Goal: Transaction & Acquisition: Obtain resource

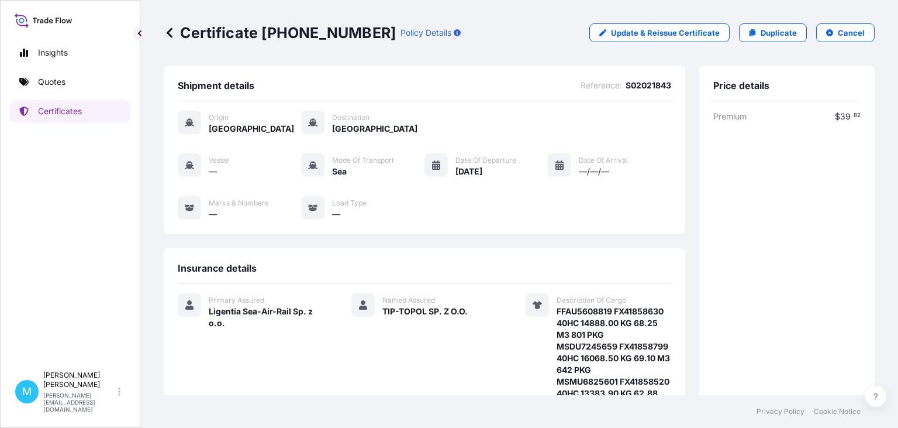
scroll to position [25, 0]
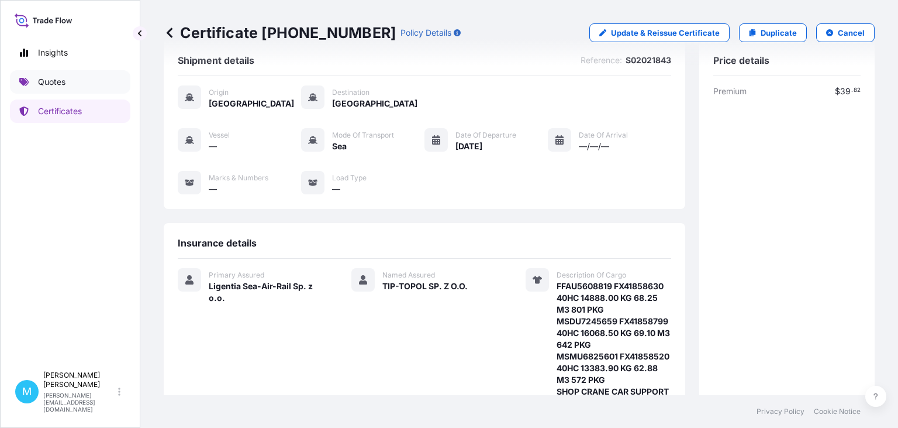
click at [78, 77] on link "Quotes" at bounding box center [70, 81] width 120 height 23
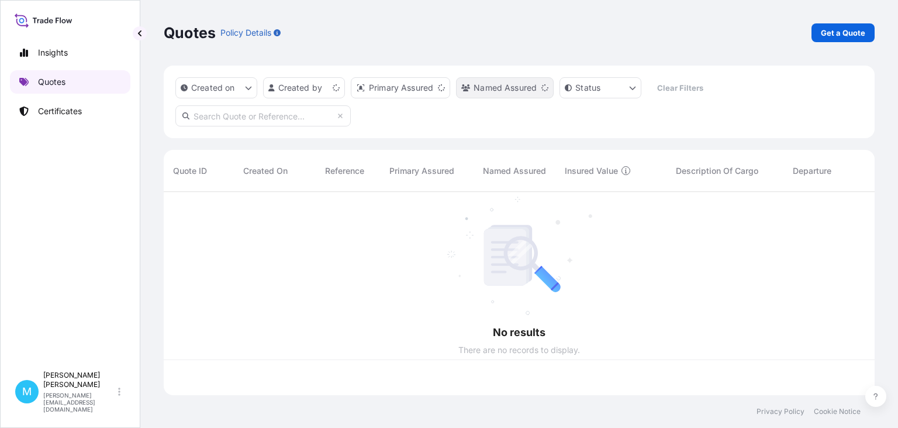
scroll to position [209, 711]
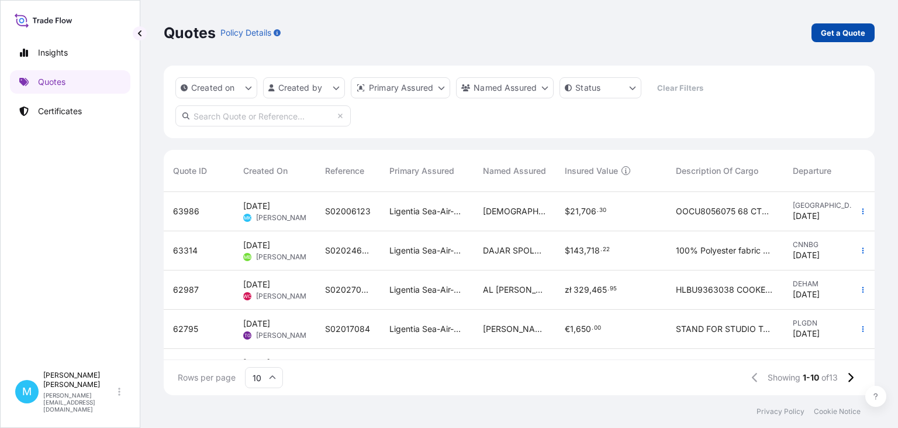
click at [857, 25] on link "Get a Quote" at bounding box center [843, 32] width 63 height 19
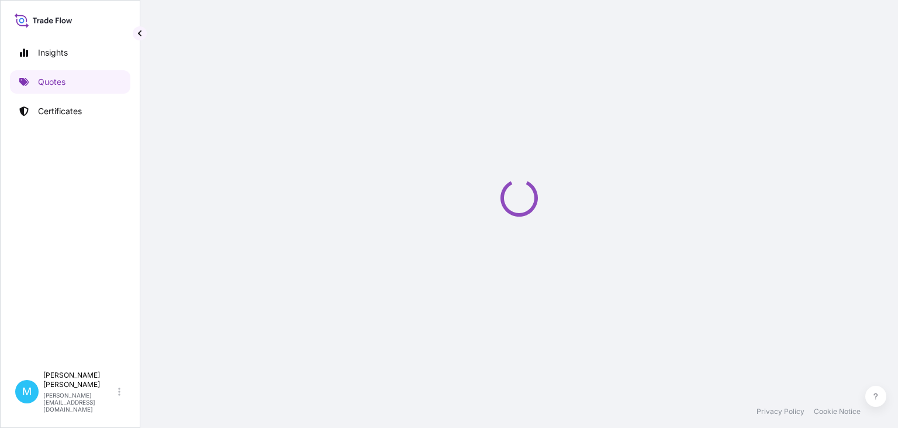
select select "Sea"
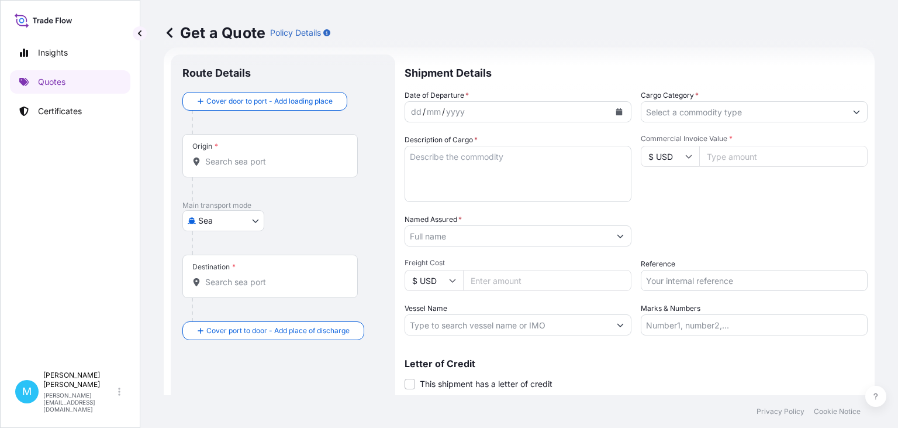
scroll to position [19, 0]
click at [254, 161] on input "Origin *" at bounding box center [274, 161] width 138 height 12
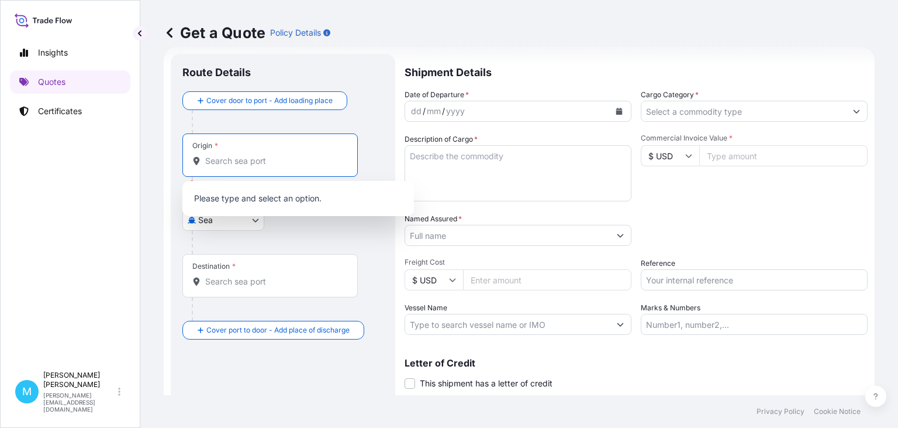
click at [222, 161] on input "Origin * Please select an origin" at bounding box center [274, 161] width 138 height 12
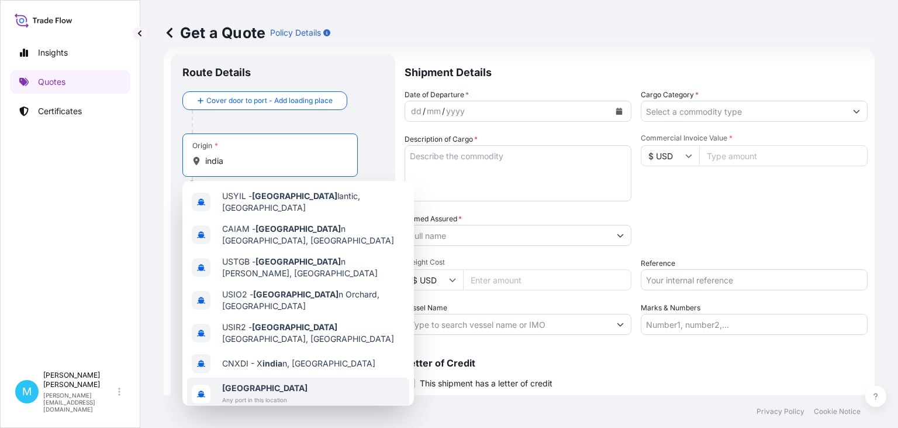
click at [257, 382] on span "[GEOGRAPHIC_DATA]" at bounding box center [264, 388] width 85 height 12
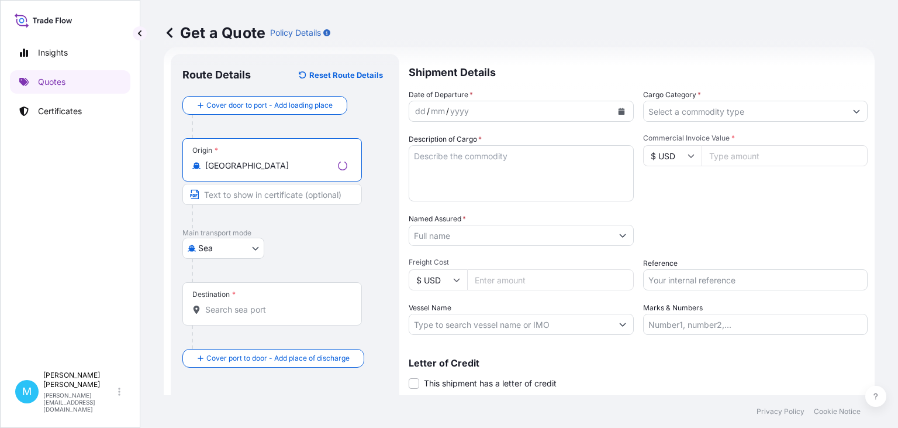
type input "[GEOGRAPHIC_DATA]"
click at [223, 314] on input "Destination *" at bounding box center [276, 310] width 142 height 12
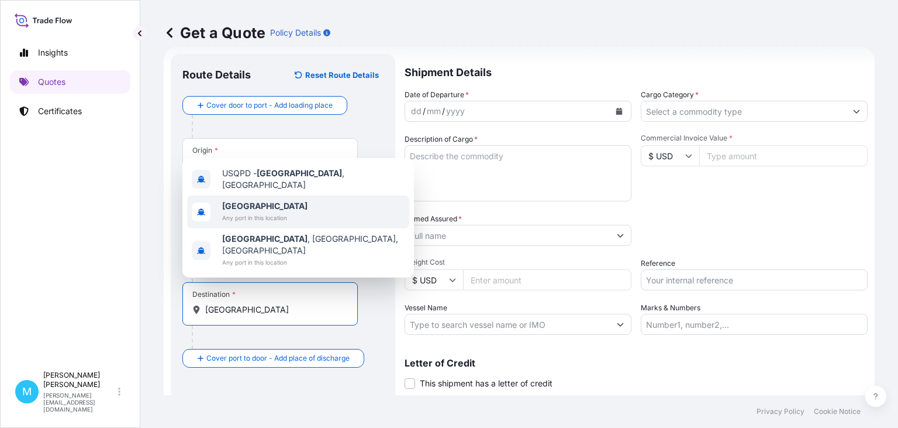
click at [251, 212] on span "[GEOGRAPHIC_DATA]" at bounding box center [264, 206] width 85 height 12
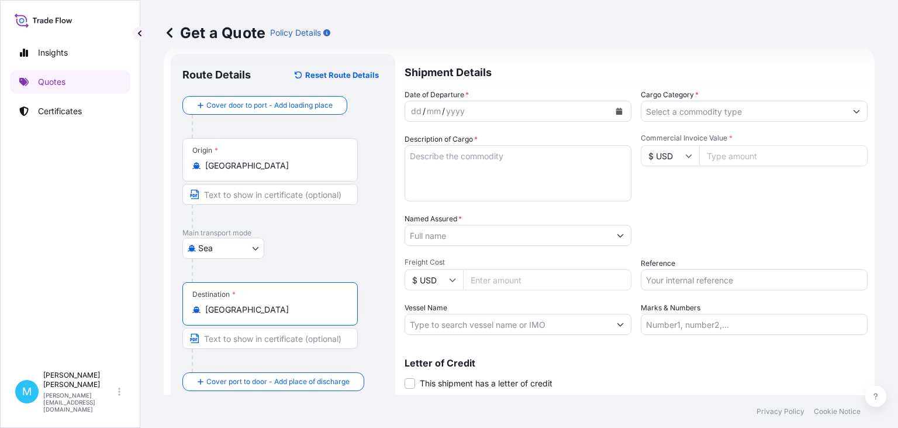
type input "[GEOGRAPHIC_DATA]"
click at [621, 111] on icon "Calendar" at bounding box center [619, 111] width 6 height 7
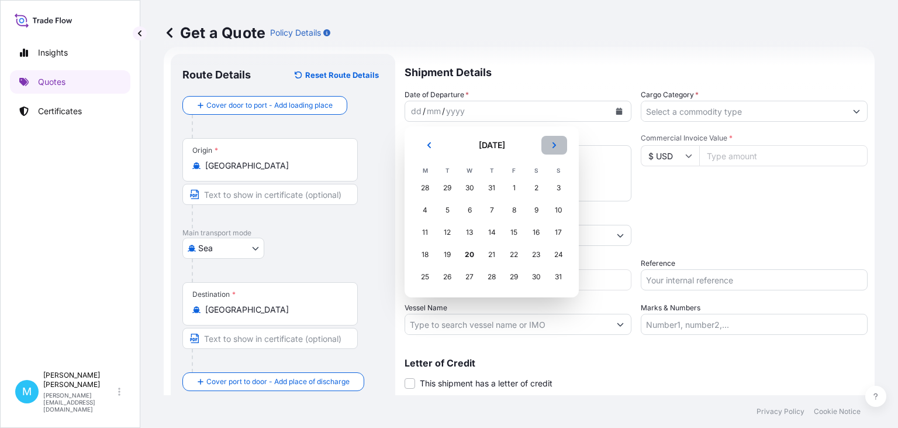
click at [553, 144] on icon "Next" at bounding box center [554, 145] width 7 height 7
click at [494, 190] on div "4" at bounding box center [491, 187] width 21 height 21
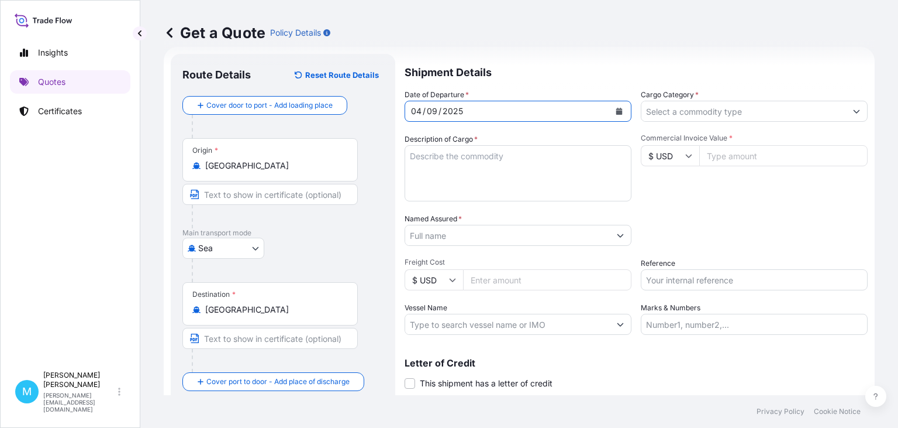
click at [451, 175] on textarea "Description of Cargo *" at bounding box center [518, 173] width 227 height 56
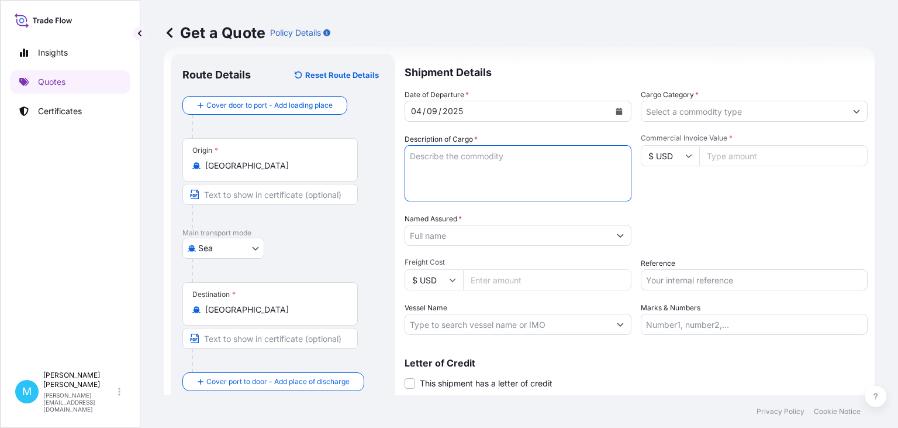
click at [442, 157] on textarea "Description of Cargo *" at bounding box center [518, 173] width 227 height 56
paste textarea "WOVEN SACRS"
click at [409, 155] on textarea "PP WOVEN SACRS" at bounding box center [518, 173] width 227 height 56
paste textarea "BEAU6119910"
paste textarea "M0835048"
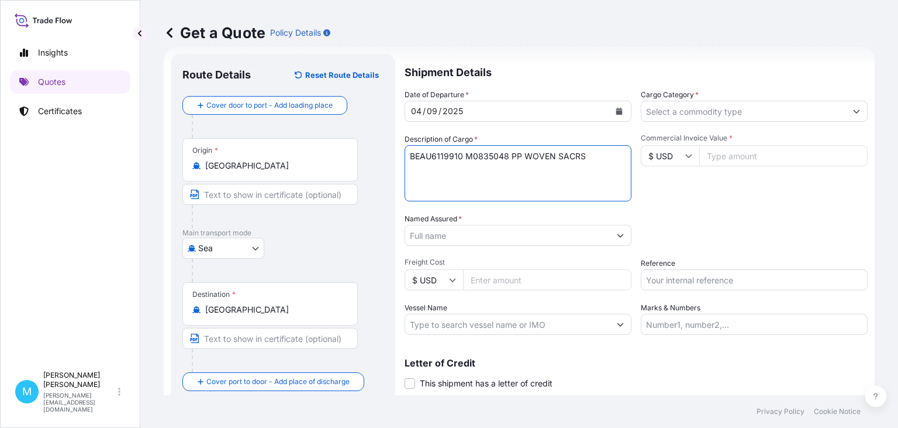
paste textarea "40HC"
paste textarea "24352,100"
paste textarea "455 BAI,E"
click at [573, 168] on textarea "BEAU6119910 M0835048 40HC 24352,10 KG 455 [PERSON_NAME] 60,00 CBM || PP WOVEN S…" at bounding box center [518, 173] width 227 height 56
type textarea "BEAU6119910 M0835048 40HC 24352,10 KG 455 [PERSON_NAME] 60,00 CBM || PP WOVEN S…"
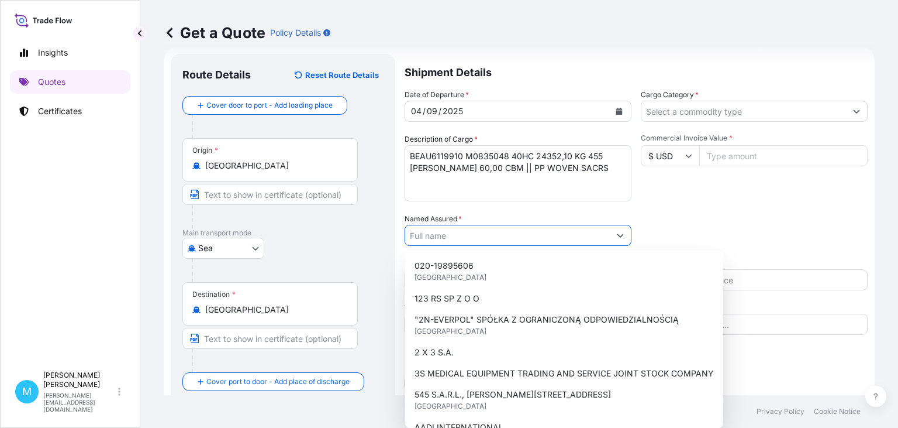
click at [448, 234] on input "Named Assured *" at bounding box center [507, 235] width 205 height 21
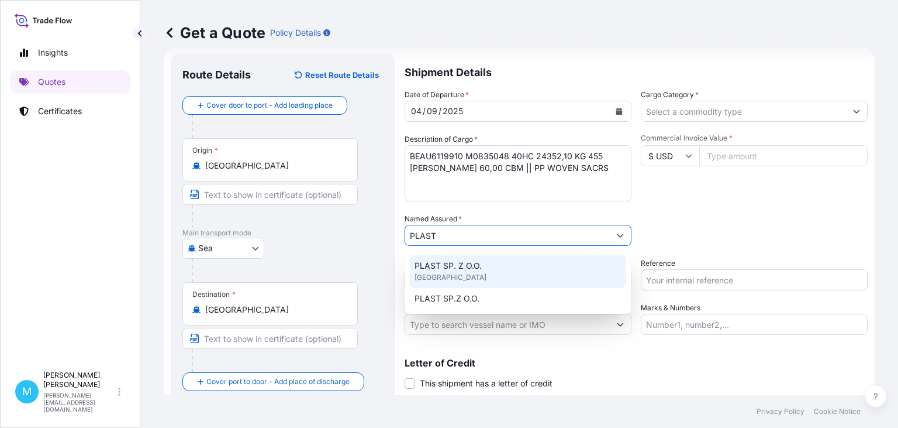
click at [473, 277] on div "PLAST SP. Z O.O. [GEOGRAPHIC_DATA]" at bounding box center [518, 271] width 216 height 33
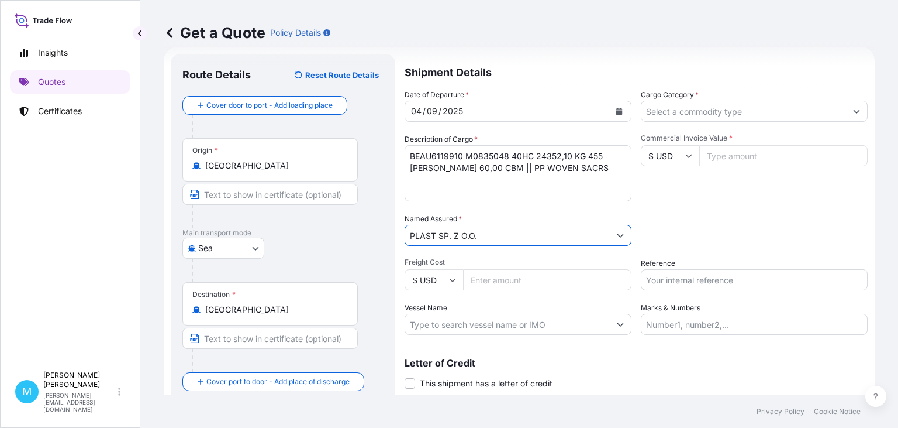
type input "PLAST SP. Z O.O."
click at [491, 274] on input "Freight Cost" at bounding box center [547, 279] width 168 height 21
click at [733, 156] on input "Commercial Invoice Value *" at bounding box center [784, 155] width 168 height 21
click at [721, 156] on input "Commercial Invoice Value *" at bounding box center [784, 155] width 168 height 21
click at [708, 155] on input "Commercial Invoice Value *" at bounding box center [784, 155] width 168 height 21
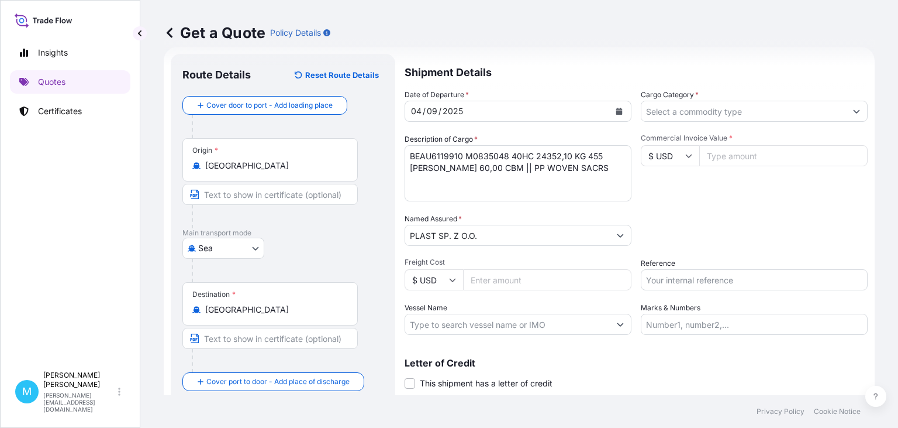
click at [733, 154] on input "Commercial Invoice Value *" at bounding box center [784, 155] width 168 height 21
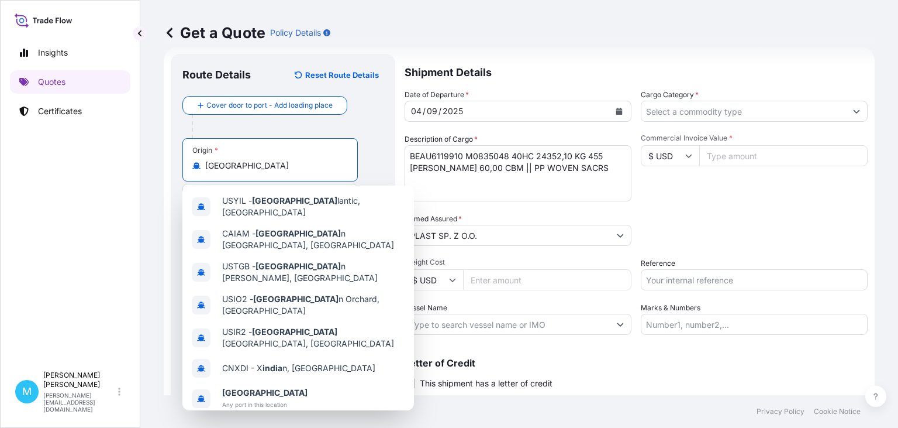
click at [249, 168] on input "[GEOGRAPHIC_DATA]" at bounding box center [274, 166] width 138 height 12
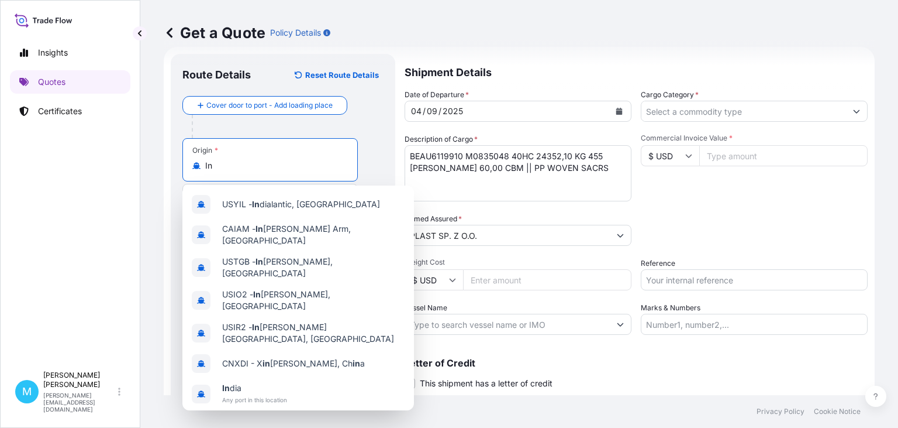
type input "I"
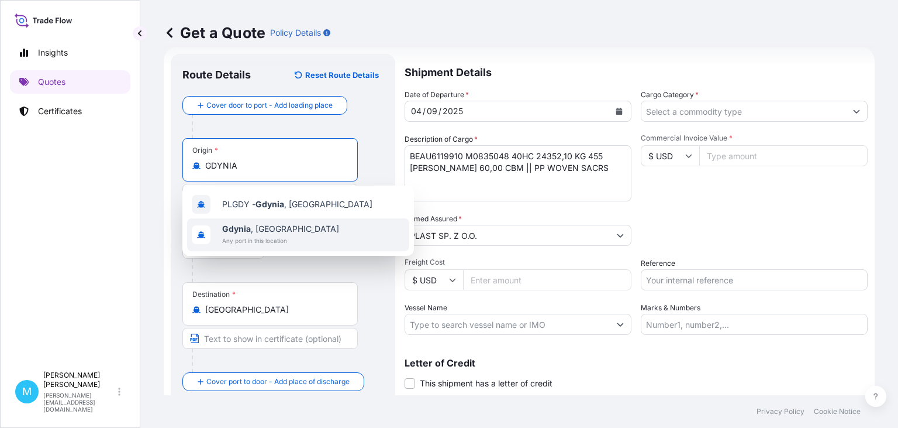
click at [246, 235] on span "[GEOGRAPHIC_DATA] , [GEOGRAPHIC_DATA]" at bounding box center [280, 229] width 117 height 12
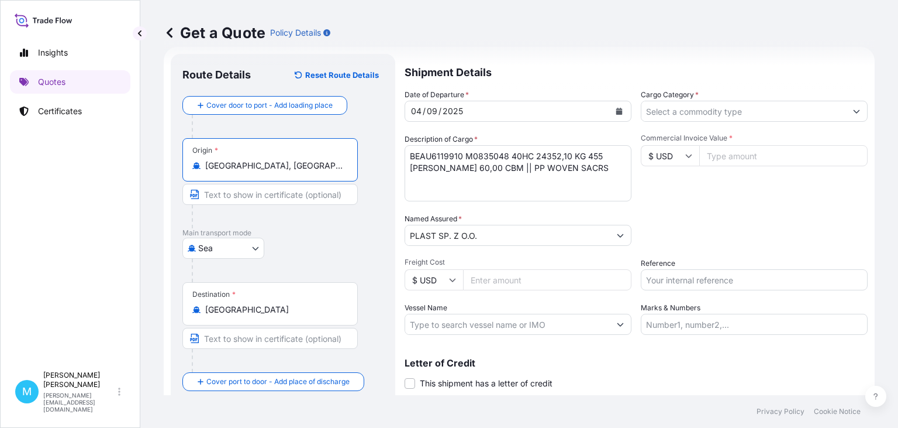
type input "[GEOGRAPHIC_DATA], [GEOGRAPHIC_DATA]"
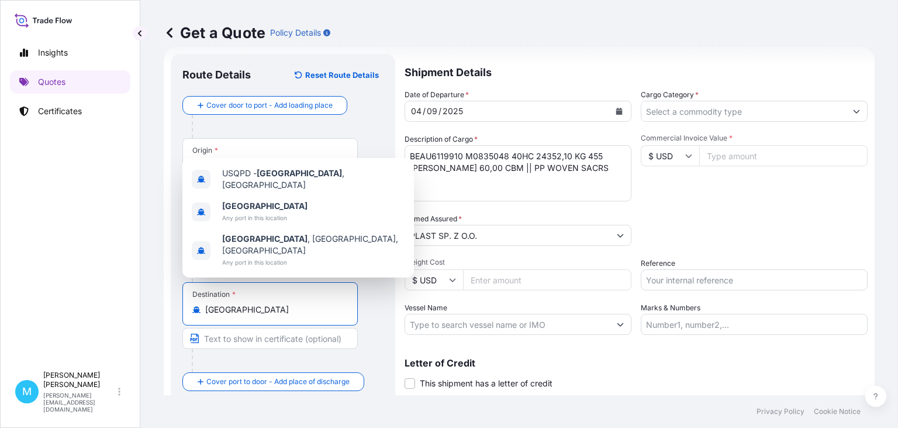
click at [252, 312] on input "[GEOGRAPHIC_DATA]" at bounding box center [274, 310] width 138 height 12
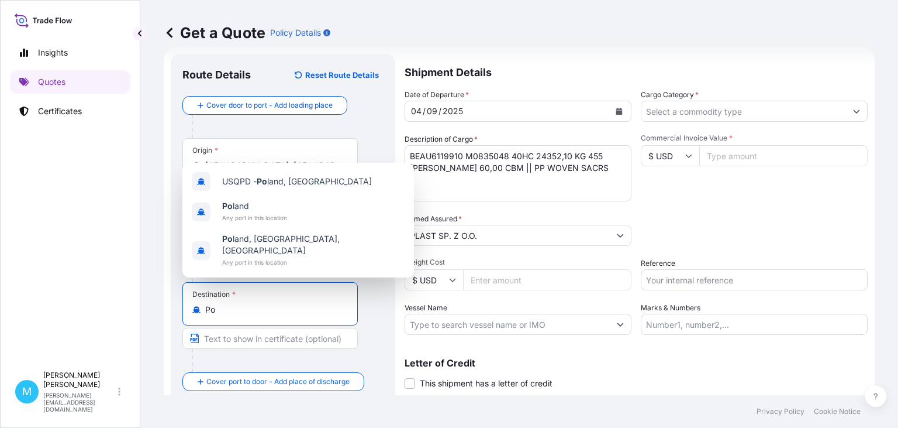
type input "P"
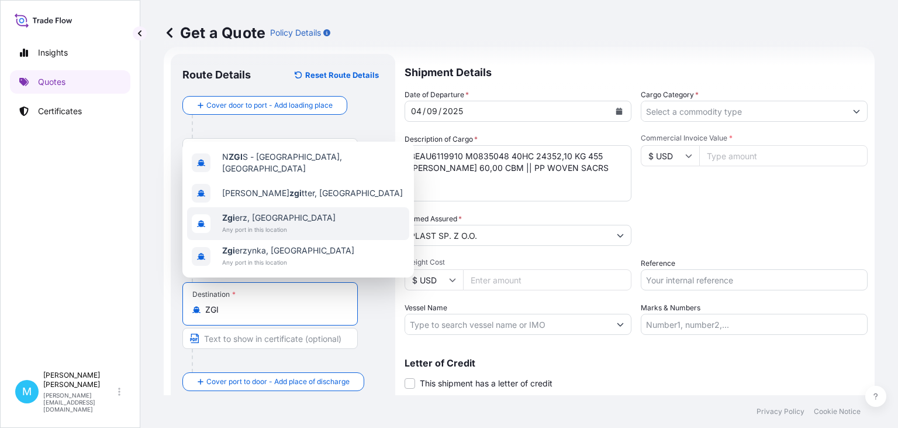
click at [261, 216] on span "Zgi erz, [GEOGRAPHIC_DATA]" at bounding box center [278, 218] width 113 height 12
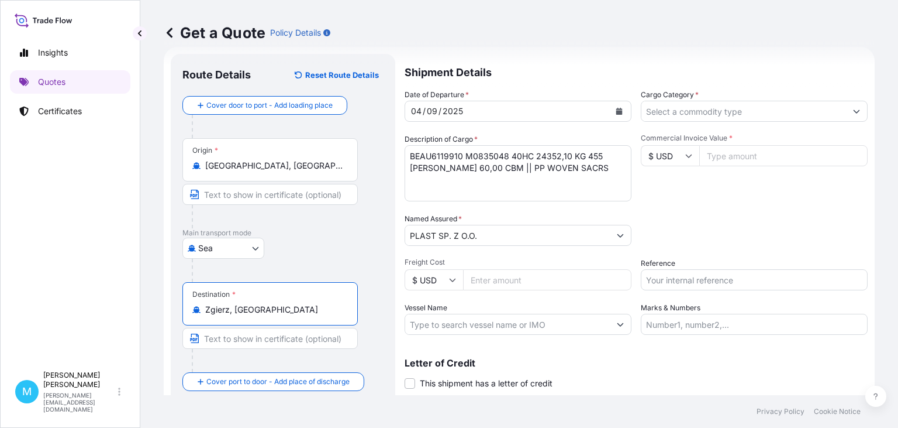
type input "Zgierz, [GEOGRAPHIC_DATA]"
click at [443, 188] on textarea "BEAU6119910 M0835048 40HC 24352,10 KG 455 [PERSON_NAME] 60,00 CBM || PP WOVEN S…" at bounding box center [518, 173] width 227 height 56
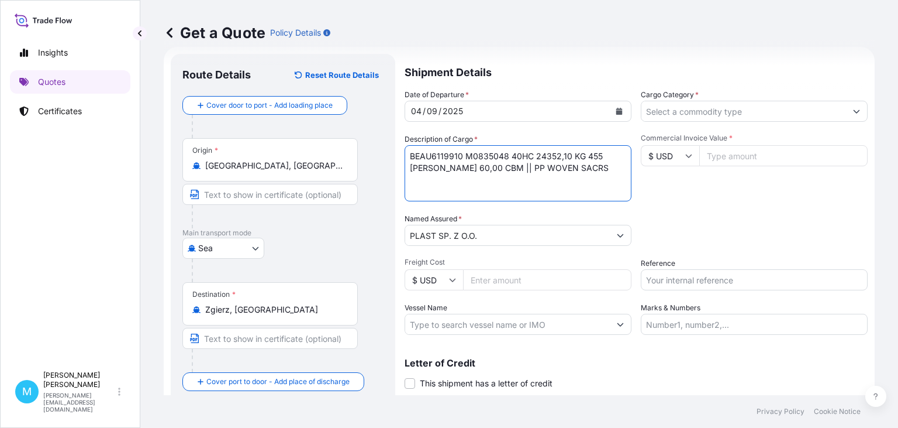
click at [595, 174] on textarea "BEAU6119910 M0835048 40HC 24352,10 KG 455 [PERSON_NAME] 60,00 CBM || PP WOVEN S…" at bounding box center [518, 173] width 227 height 56
click at [421, 184] on textarea "BEAU6119910 M0835048 40HC 24352,10 KG 455 [PERSON_NAME] 60,00 CBM || PP WOVEN S…" at bounding box center [518, 173] width 227 height 56
click at [453, 184] on textarea "BEAU6119910 M0835048 40HC 24352,10 KG 455 [PERSON_NAME] 60,00 CBM || PP WOVEN S…" at bounding box center [518, 173] width 227 height 56
paste textarea "KL/25-01/04"
click at [503, 179] on textarea "BEAU6119910 M0835048 40HC 24352,10 KG 455 [PERSON_NAME] 60,00 CBM || PP WOVEN S…" at bounding box center [518, 173] width 227 height 56
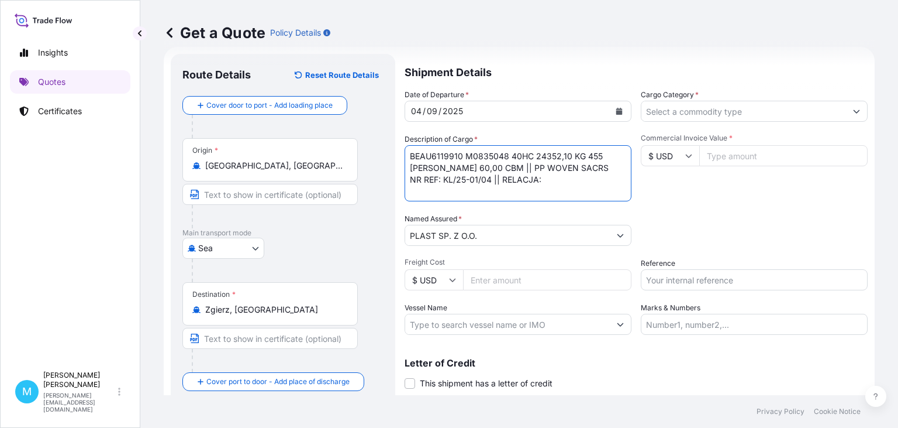
paste textarea "Gdynia – [GEOGRAPHIC_DATA]/[GEOGRAPHIC_DATA]"
click at [509, 191] on textarea "BEAU6119910 M0835048 40HC 24352,10 KG 455 [PERSON_NAME] 60,00 CBM || PP WOVEN S…" at bounding box center [518, 173] width 227 height 56
type textarea "BEAU6119910 M0835048 40HC 24352,10 KG 455 [PERSON_NAME] 60,00 CBM || PP WOVEN S…"
click at [252, 247] on body "Insights Quotes Certificates M [PERSON_NAME] [PERSON_NAME][EMAIL_ADDRESS][DOMAI…" at bounding box center [449, 214] width 898 height 428
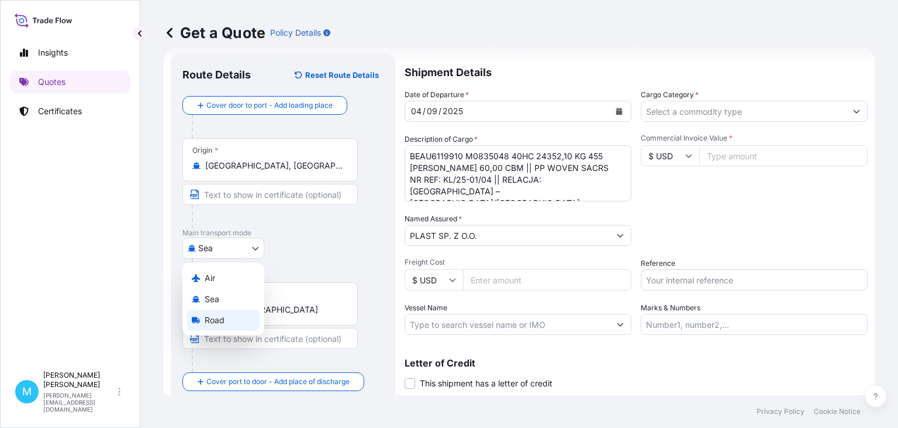
click at [223, 319] on span "Road" at bounding box center [215, 320] width 20 height 12
select select "Road"
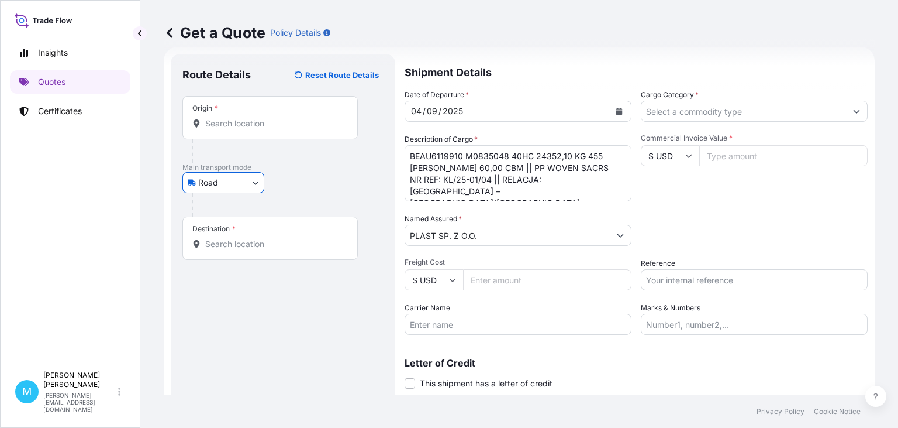
click at [242, 124] on input "Origin *" at bounding box center [274, 124] width 138 height 12
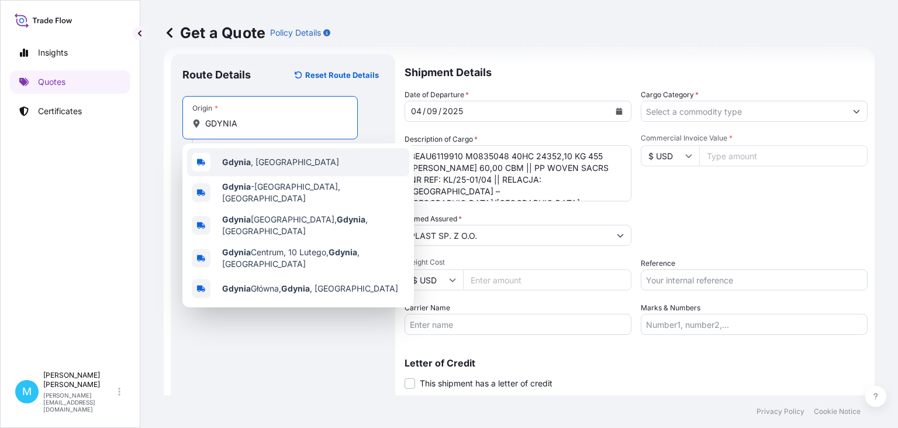
click at [260, 161] on span "[GEOGRAPHIC_DATA] , [GEOGRAPHIC_DATA]" at bounding box center [280, 162] width 117 height 12
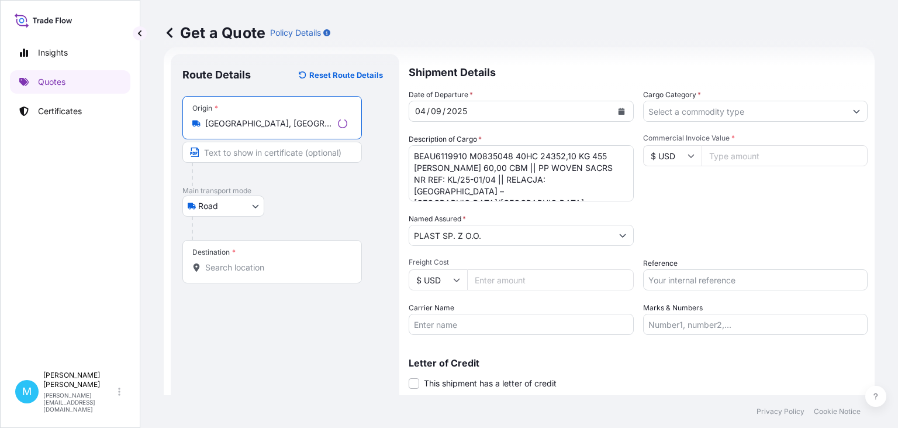
type input "[GEOGRAPHIC_DATA], [GEOGRAPHIC_DATA]"
click at [225, 267] on input "Destination *" at bounding box center [276, 267] width 142 height 12
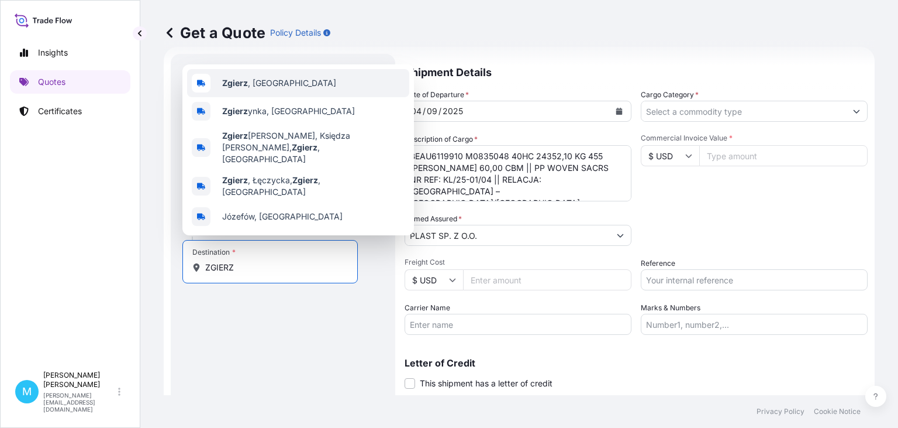
click at [266, 93] on div "Zgierz , [GEOGRAPHIC_DATA]" at bounding box center [298, 83] width 222 height 28
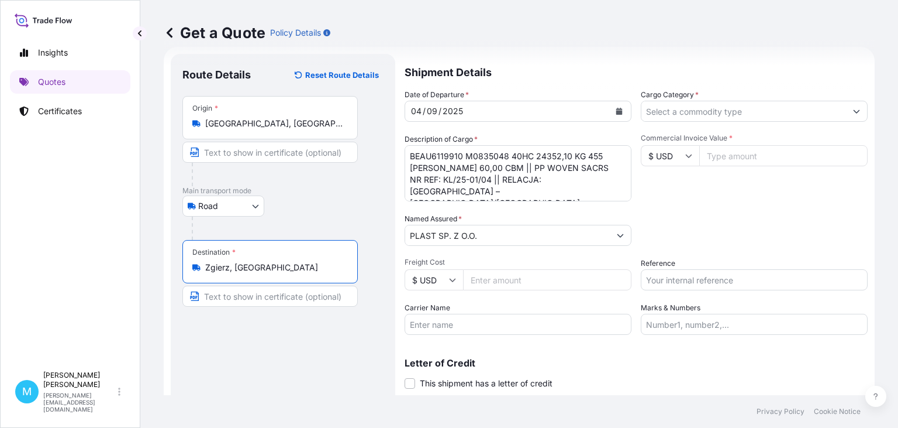
type input "Zgierz, [GEOGRAPHIC_DATA]"
click at [694, 279] on input "Reference" at bounding box center [754, 279] width 227 height 21
paste input "B00052946"
type input "B00052946"
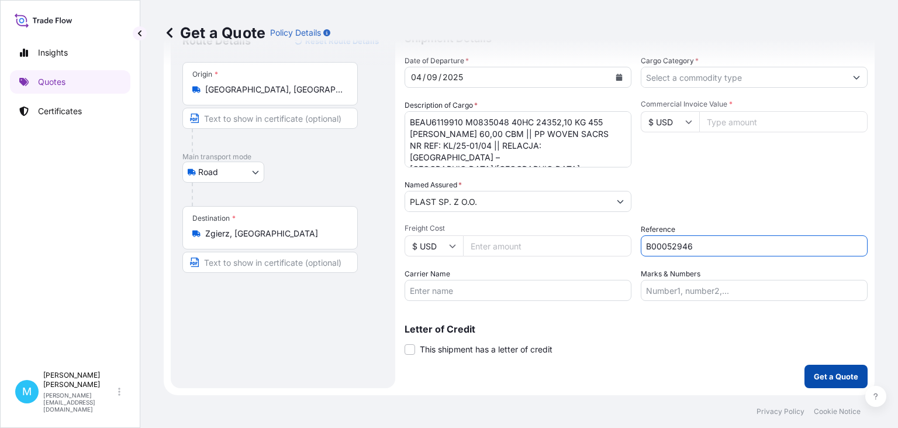
click at [843, 378] on p "Get a Quote" at bounding box center [836, 376] width 44 height 12
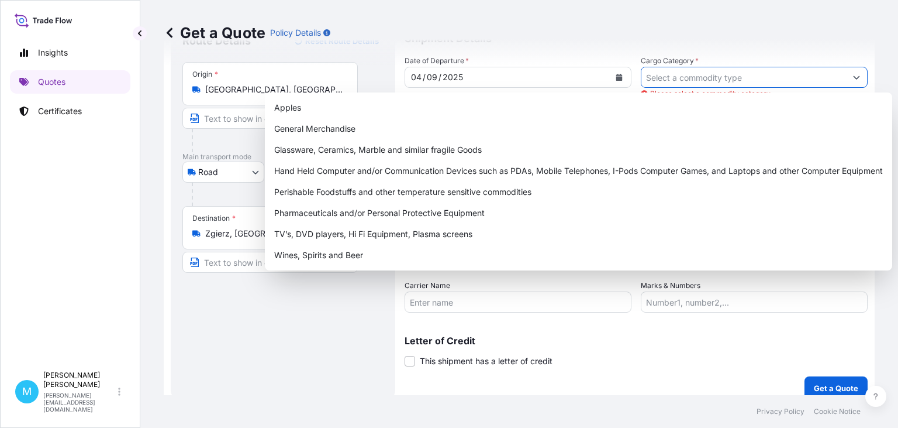
click at [678, 73] on input "Cargo Category *" at bounding box center [744, 77] width 205 height 21
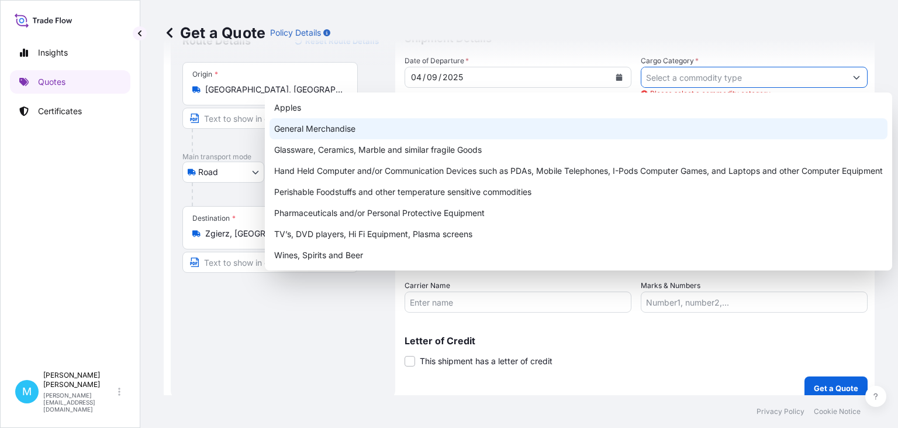
click at [339, 122] on div "General Merchandise" at bounding box center [579, 128] width 618 height 21
type input "General Merchandise"
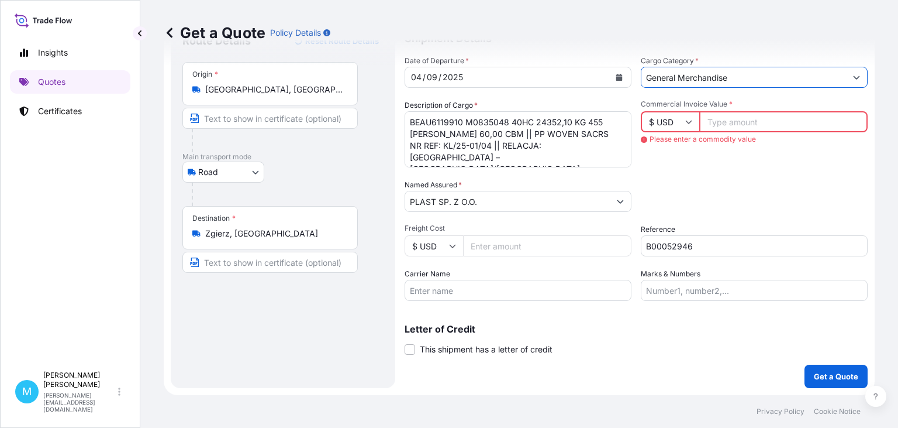
drag, startPoint x: 709, startPoint y: 119, endPoint x: 719, endPoint y: 119, distance: 10.5
click at [708, 119] on input "Commercial Invoice Value *" at bounding box center [784, 121] width 168 height 21
click at [745, 123] on input "Commercial Invoice Value *" at bounding box center [784, 121] width 168 height 21
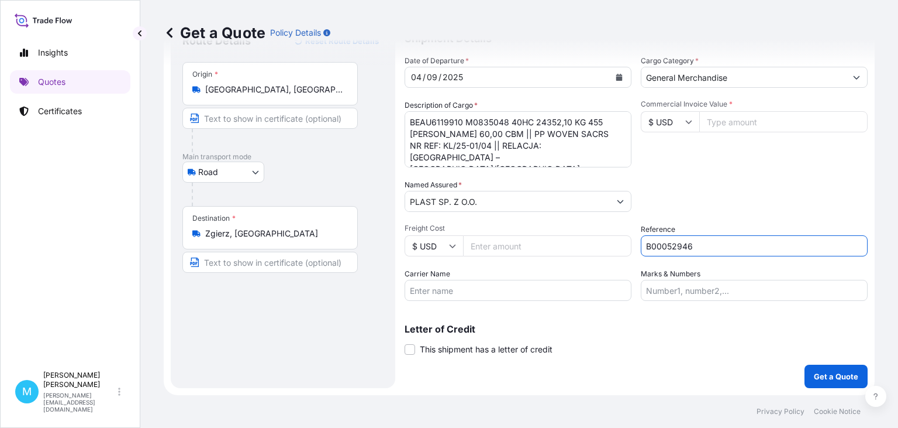
click at [714, 252] on input "B00052946" at bounding box center [754, 245] width 227 height 21
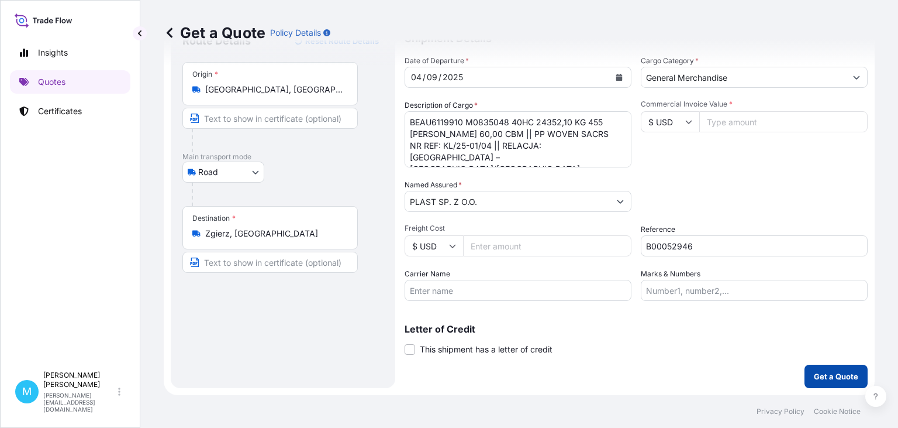
click at [822, 376] on p "Get a Quote" at bounding box center [836, 376] width 44 height 12
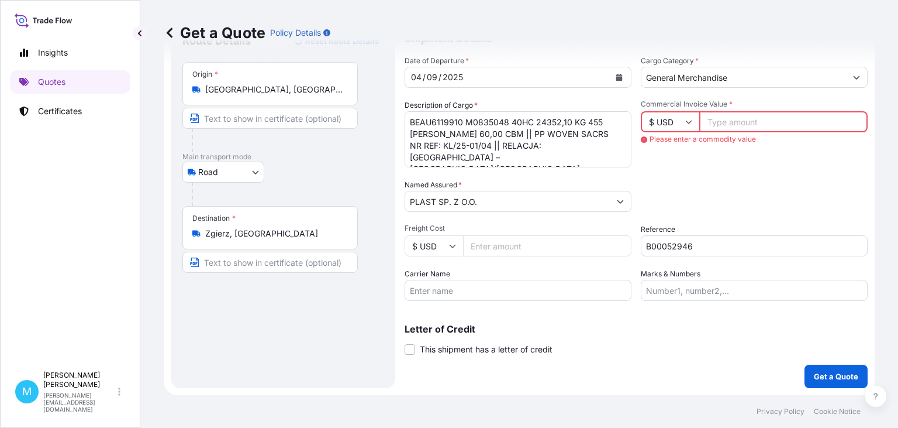
click at [752, 123] on input "Commercial Invoice Value *" at bounding box center [784, 121] width 168 height 21
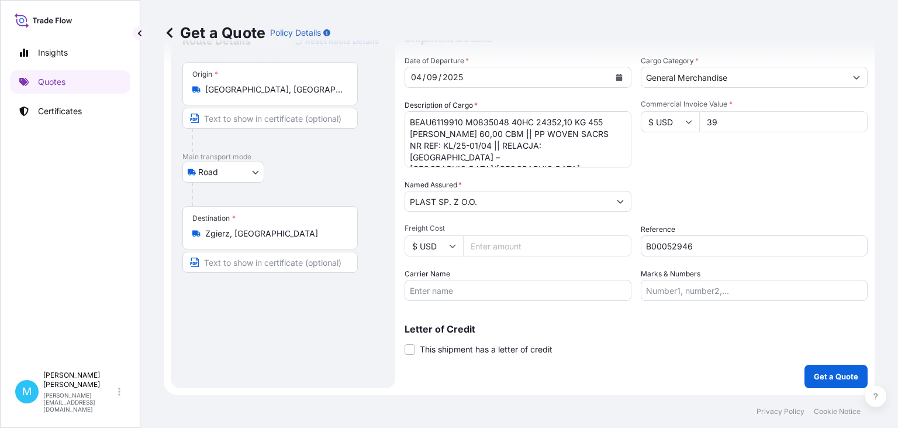
type input "3"
type input "39537.05"
click at [830, 378] on p "Get a Quote" at bounding box center [836, 376] width 44 height 12
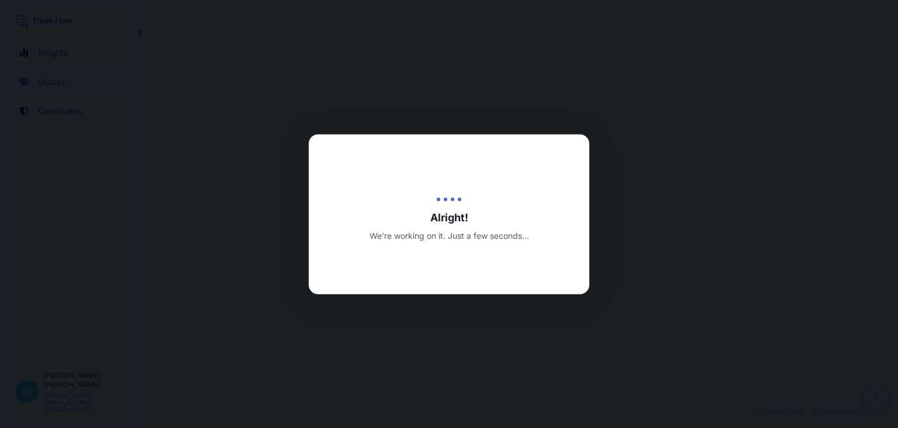
select select "Road"
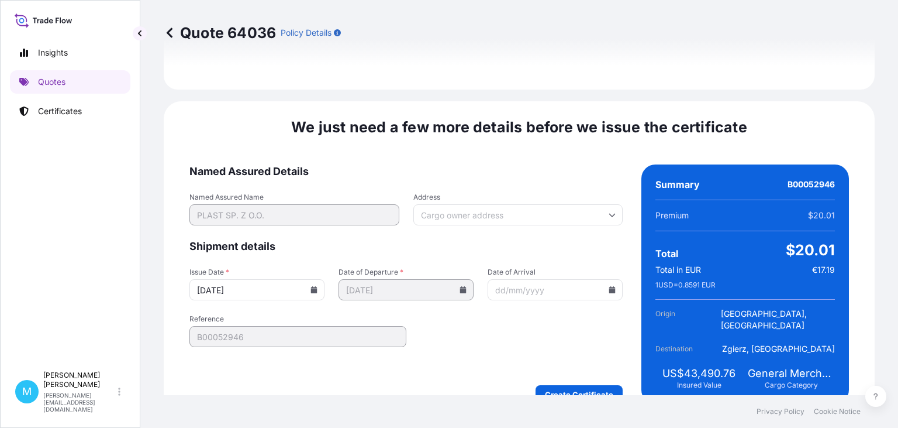
scroll to position [1356, 0]
click at [580, 381] on div "We just need a few more details before we issue the certificate Named Assured D…" at bounding box center [519, 260] width 711 height 319
click at [580, 376] on div "We just need a few more details before we issue the certificate Named Assured D…" at bounding box center [519, 260] width 711 height 319
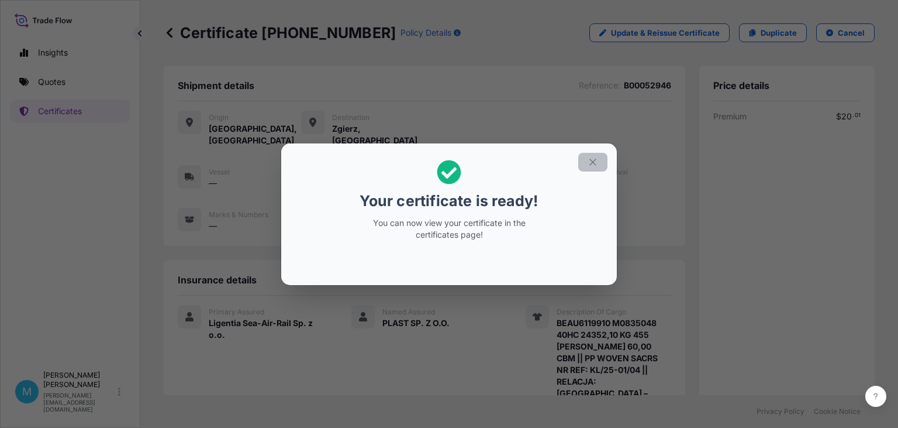
click at [593, 167] on icon "button" at bounding box center [593, 162] width 11 height 11
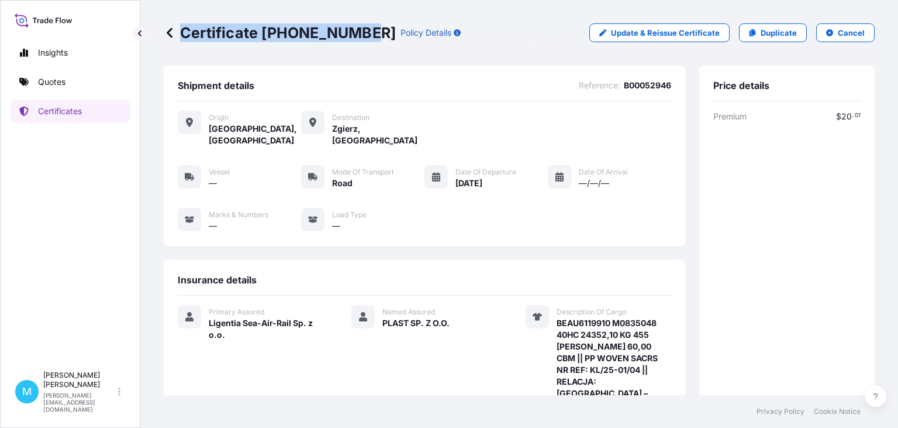
drag, startPoint x: 361, startPoint y: 32, endPoint x: 184, endPoint y: 32, distance: 177.8
click at [184, 32] on p "Certificate [PHONE_NUMBER]" at bounding box center [280, 32] width 232 height 19
copy p "Certificate [PHONE_NUMBER]"
drag, startPoint x: 401, startPoint y: 58, endPoint x: 479, endPoint y: 192, distance: 154.4
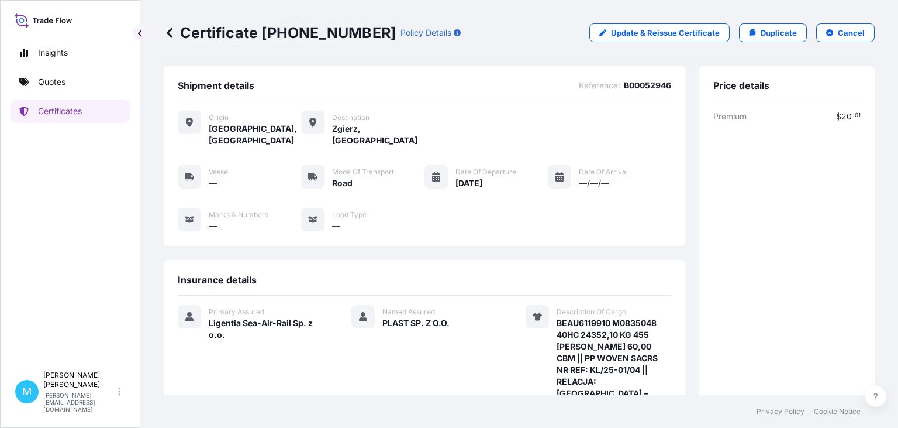
click at [401, 58] on div "Certificate [PHONE_NUMBER] Policy Details Update & Reissue Certificate Duplicat…" at bounding box center [519, 33] width 711 height 66
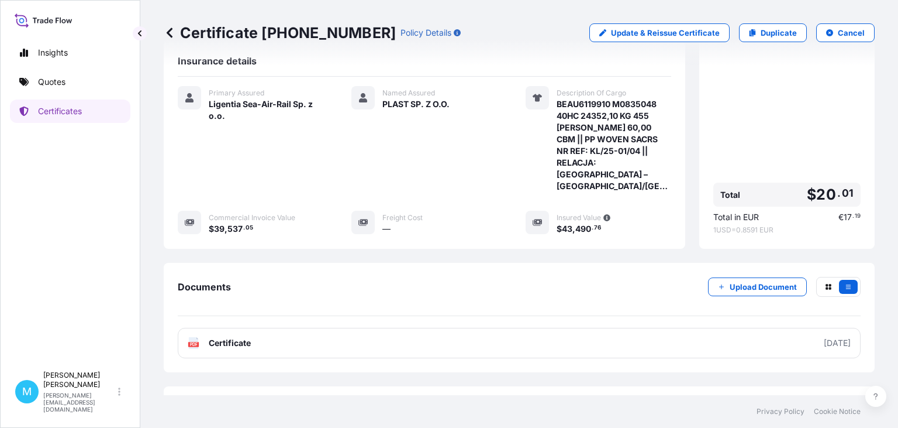
scroll to position [222, 0]
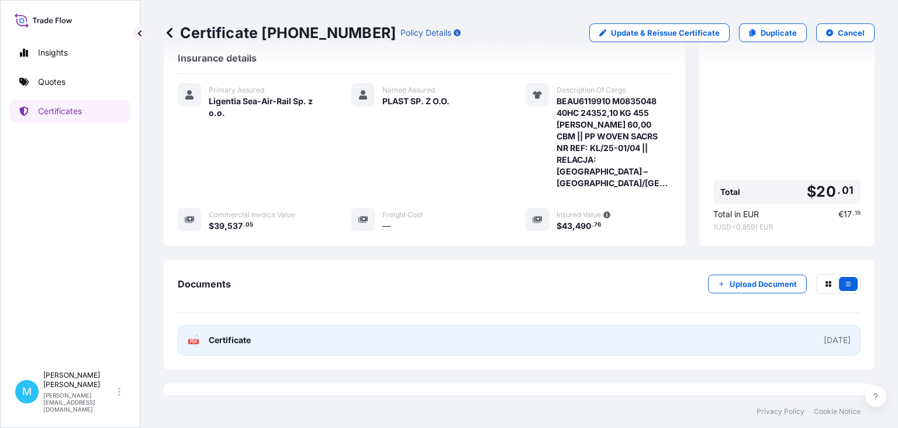
click at [414, 325] on link "PDF Certificate [DATE]" at bounding box center [519, 340] width 683 height 30
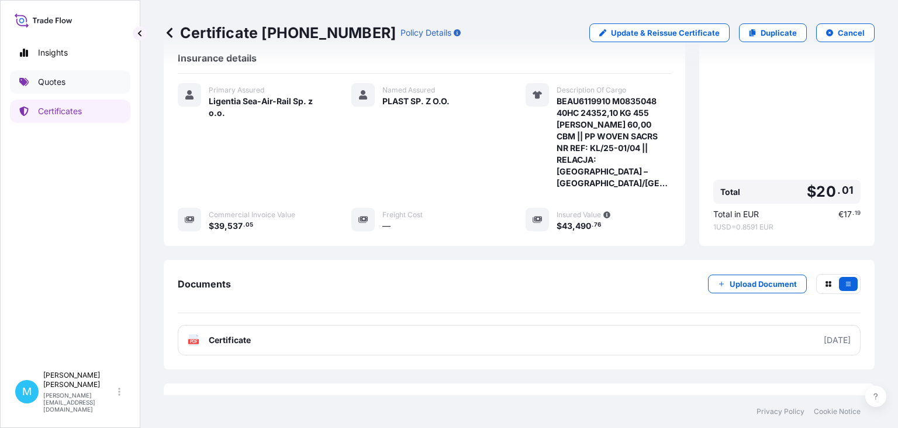
click at [73, 84] on link "Quotes" at bounding box center [70, 81] width 120 height 23
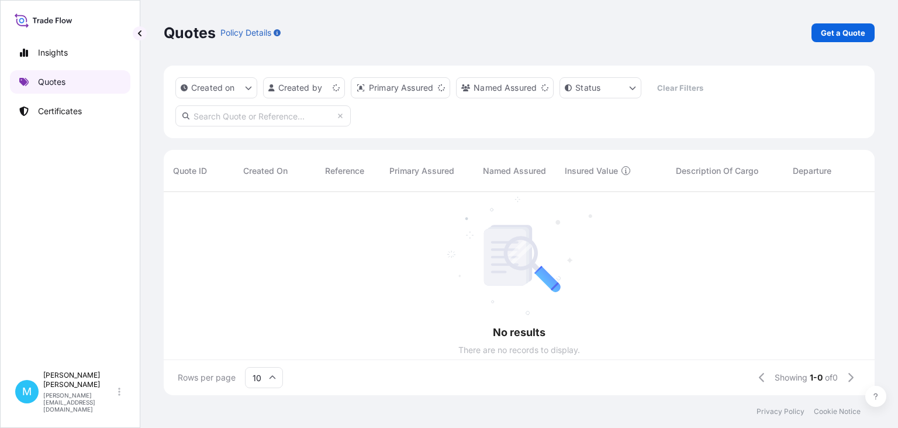
scroll to position [209, 711]
